Goal: Task Accomplishment & Management: Understand process/instructions

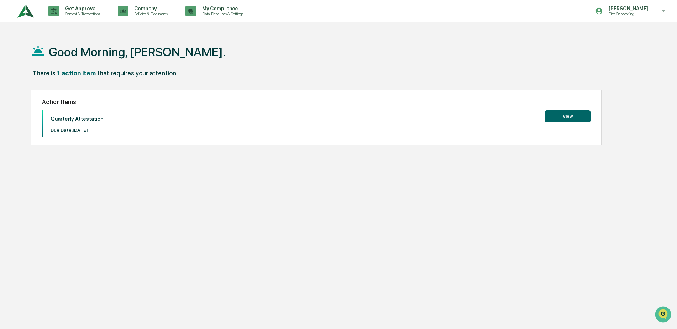
click at [569, 115] on button "View" at bounding box center [568, 116] width 46 height 12
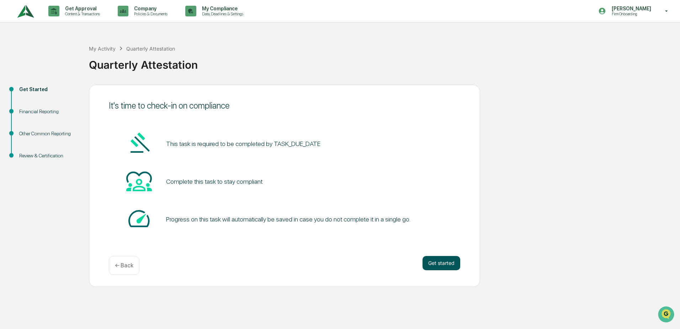
click at [444, 264] on button "Get started" at bounding box center [442, 263] width 38 height 14
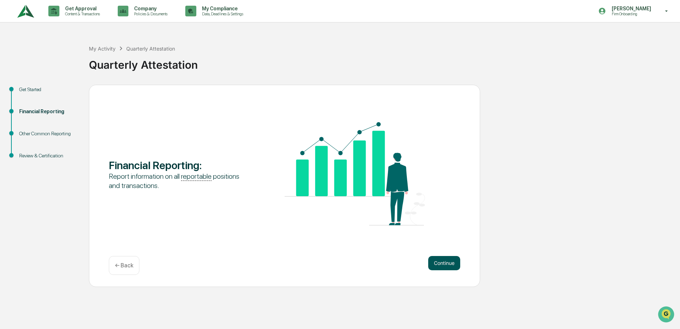
click at [442, 264] on button "Continue" at bounding box center [444, 263] width 32 height 14
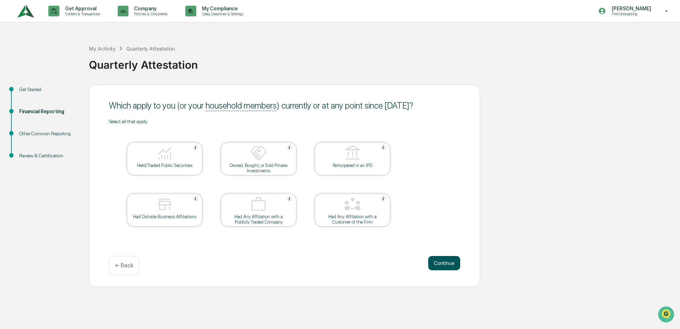
click at [447, 262] on button "Continue" at bounding box center [444, 263] width 32 height 14
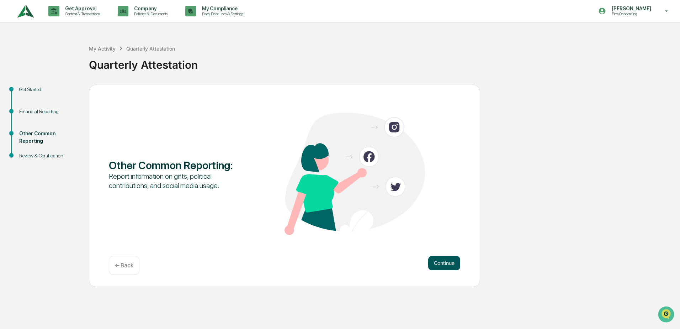
click at [441, 263] on button "Continue" at bounding box center [444, 263] width 32 height 14
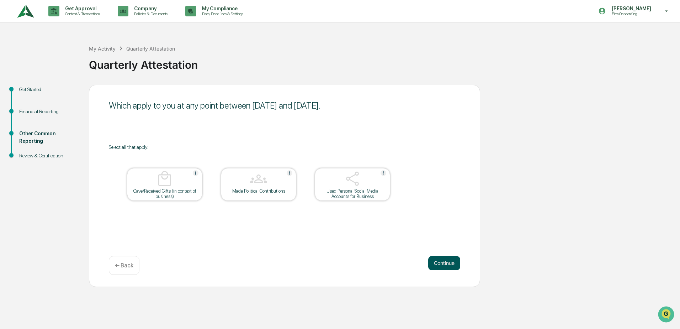
click at [444, 261] on button "Continue" at bounding box center [444, 263] width 32 height 14
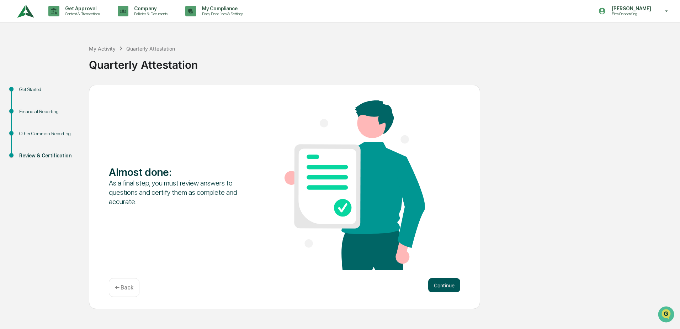
click at [444, 287] on button "Continue" at bounding box center [444, 285] width 32 height 14
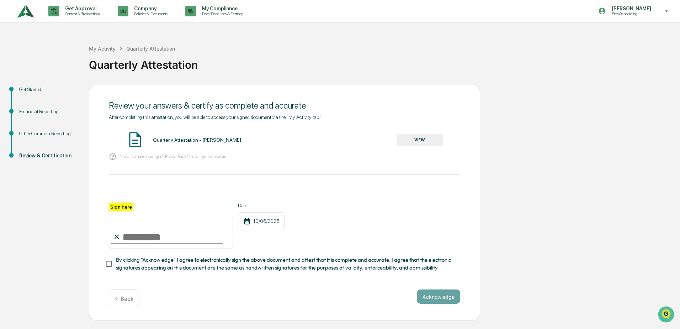
click at [430, 139] on button "VIEW" at bounding box center [420, 140] width 46 height 12
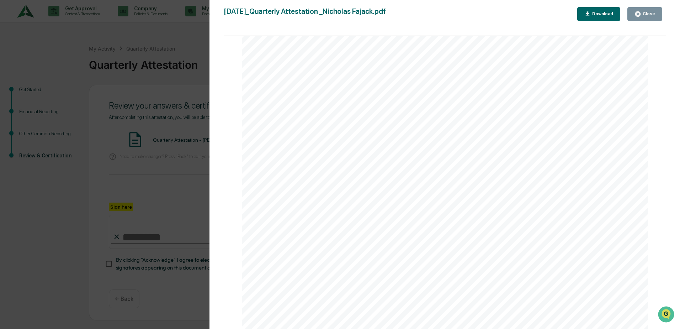
scroll to position [1495, 0]
click at [648, 12] on div "Close" at bounding box center [649, 13] width 14 height 5
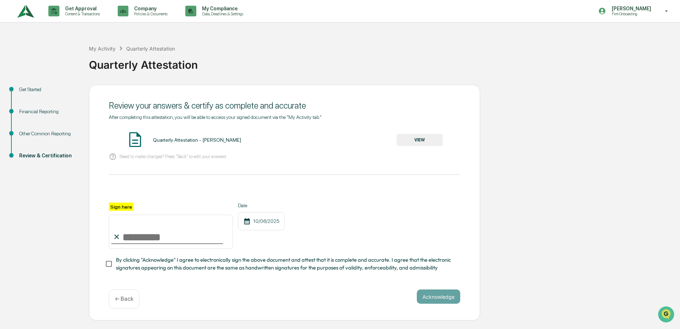
click at [126, 231] on input "Sign here" at bounding box center [171, 232] width 124 height 34
type input "**********"
click at [441, 295] on button "Acknowledge" at bounding box center [438, 296] width 43 height 14
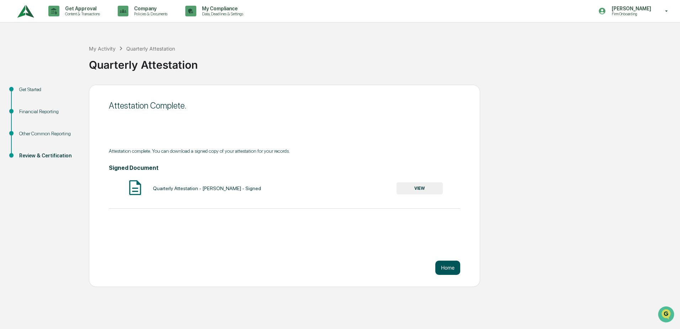
click at [450, 271] on button "Home" at bounding box center [447, 267] width 25 height 14
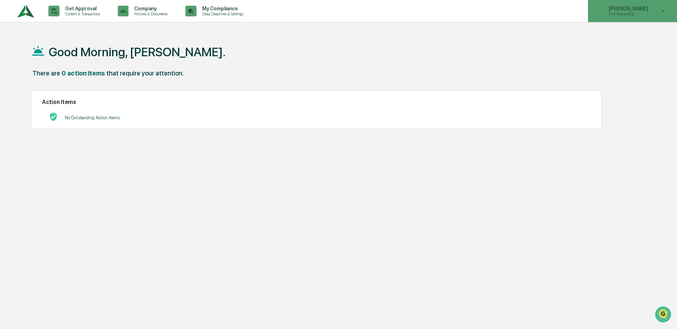
click at [624, 14] on p "Firm Onboarding" at bounding box center [627, 13] width 49 height 5
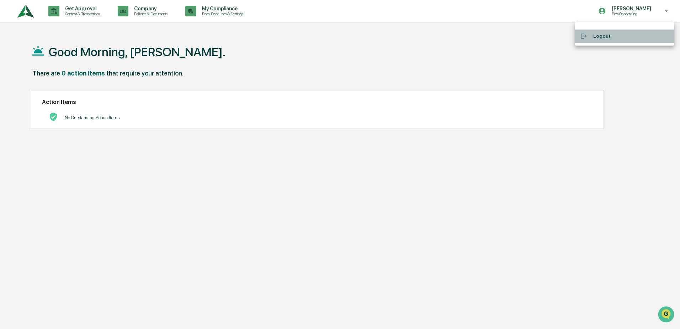
click at [598, 33] on li "Logout" at bounding box center [625, 36] width 100 height 13
